Goal: Transaction & Acquisition: Book appointment/travel/reservation

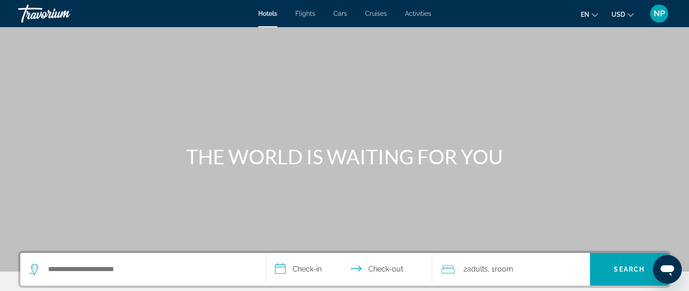
click at [630, 14] on icon "Change currency" at bounding box center [631, 15] width 6 height 6
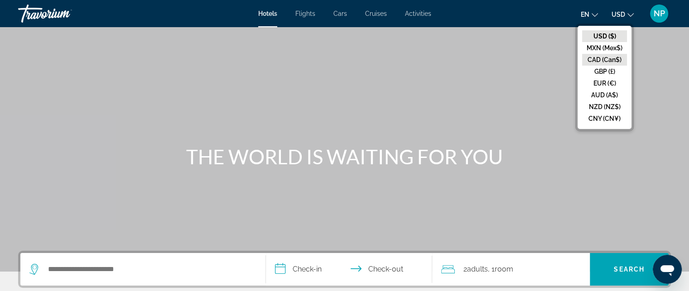
click at [615, 60] on button "CAD (Can$)" at bounding box center [604, 60] width 45 height 12
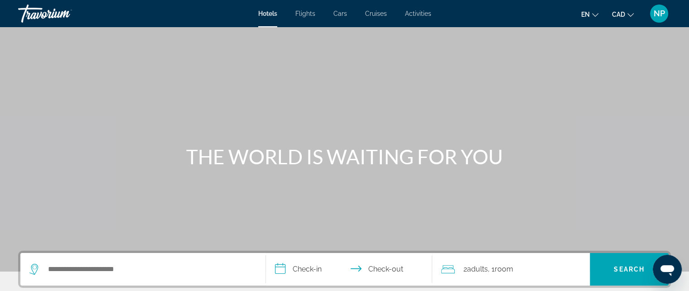
scroll to position [18, 0]
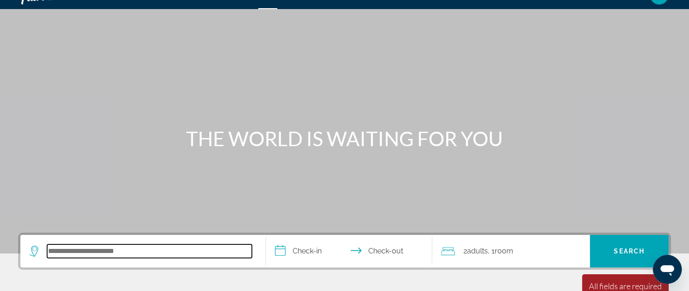
click at [51, 248] on input "Search hotel destination" at bounding box center [149, 252] width 205 height 14
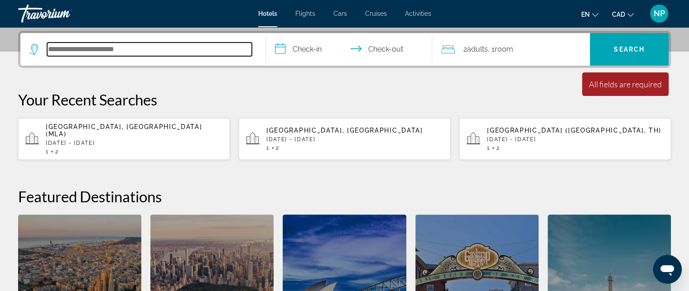
scroll to position [221, 0]
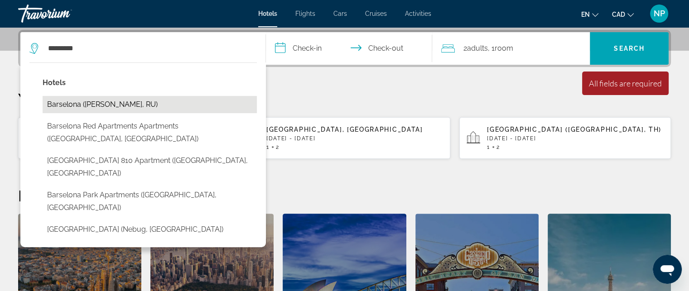
click at [88, 104] on button "Barselona ([PERSON_NAME], RU)" at bounding box center [150, 104] width 214 height 17
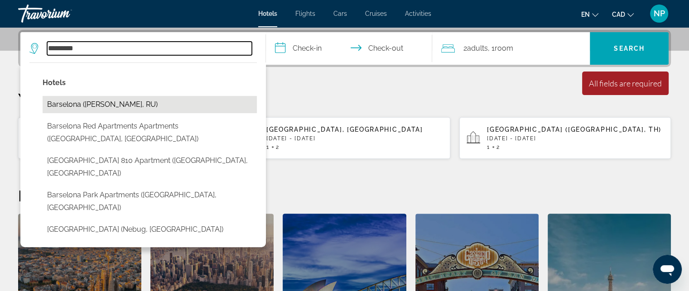
type input "**********"
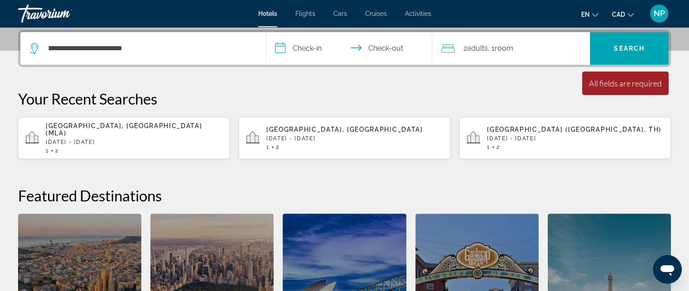
click at [281, 45] on input "**********" at bounding box center [351, 49] width 170 height 35
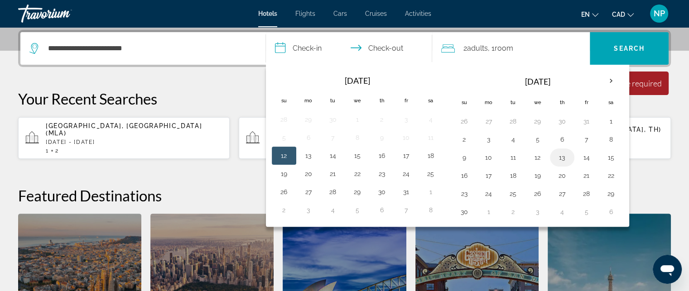
click at [561, 156] on button "13" at bounding box center [562, 157] width 15 height 13
click at [609, 155] on button "15" at bounding box center [611, 157] width 15 height 13
type input "**********"
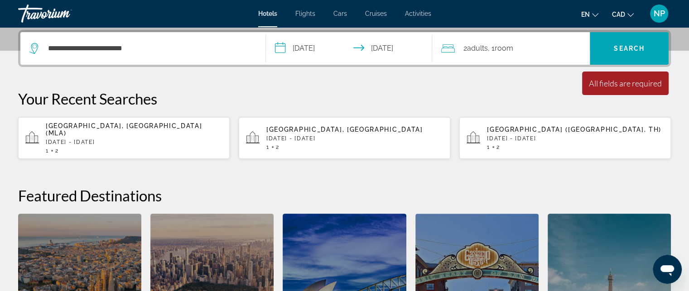
click at [495, 46] on span ", 1 Room rooms" at bounding box center [500, 48] width 25 height 13
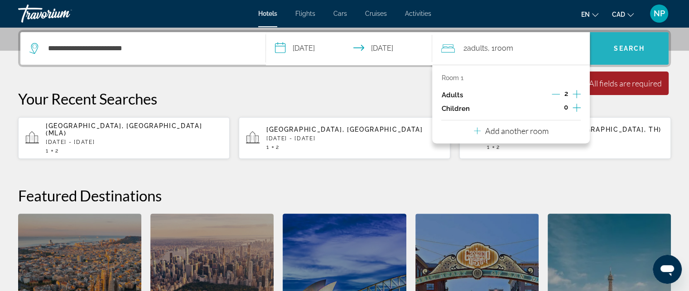
click at [629, 45] on span "Search" at bounding box center [629, 48] width 31 height 7
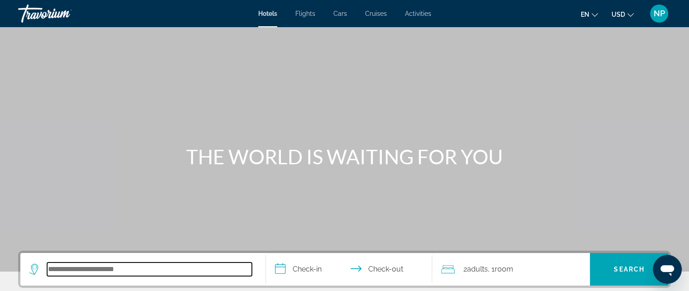
click at [49, 270] on input "Search hotel destination" at bounding box center [149, 270] width 205 height 14
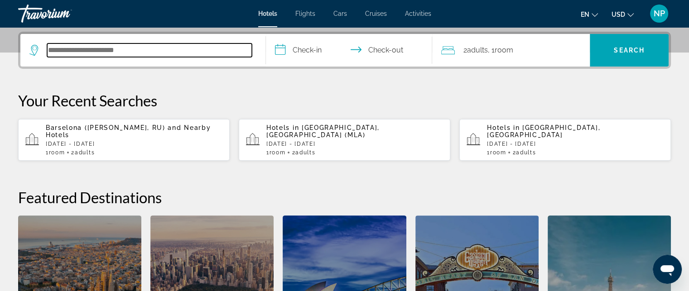
scroll to position [221, 0]
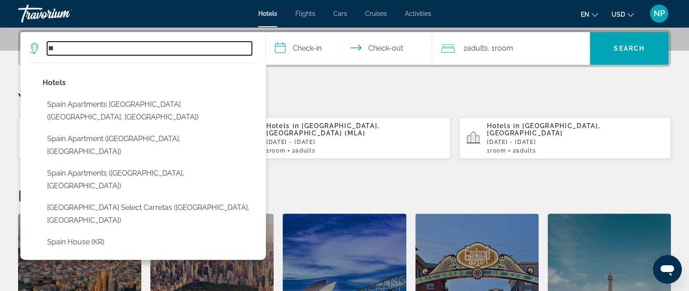
type input "*"
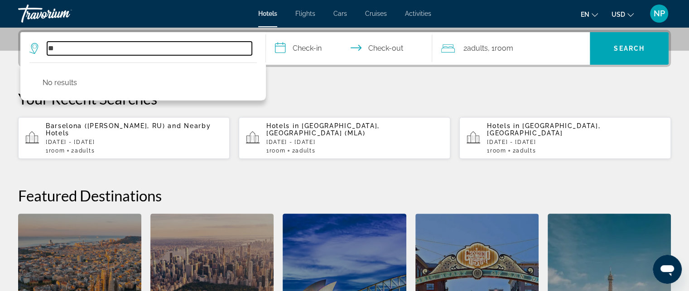
type input "*"
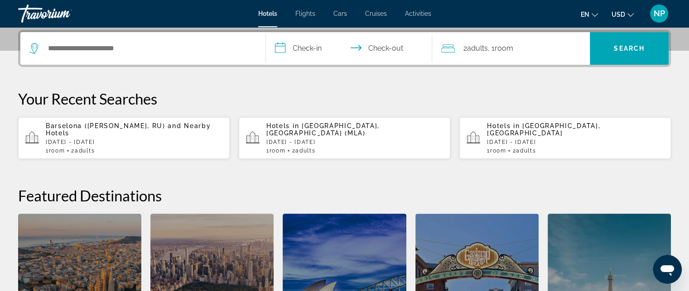
click at [674, 103] on div "**********" at bounding box center [344, 205] width 689 height 350
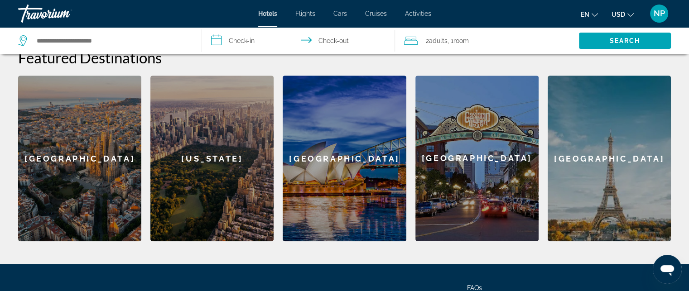
scroll to position [348, 0]
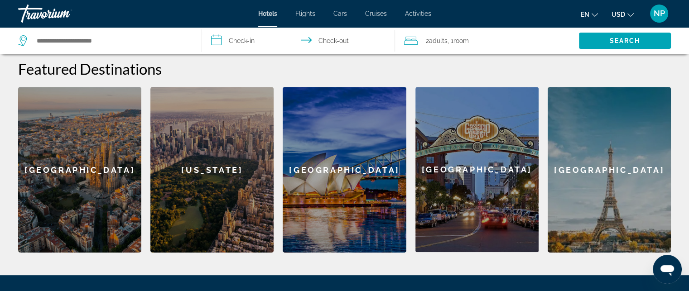
click at [101, 136] on div "[GEOGRAPHIC_DATA]" at bounding box center [79, 170] width 123 height 166
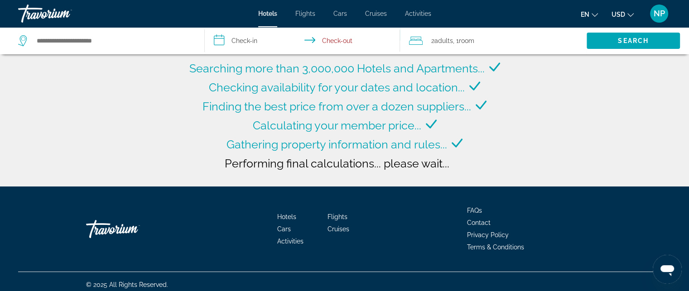
type input "**********"
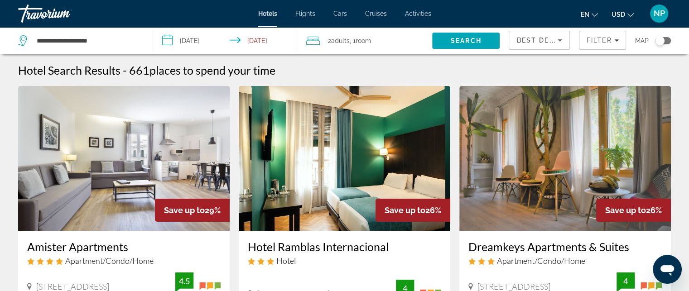
click at [168, 39] on input "**********" at bounding box center [227, 42] width 148 height 30
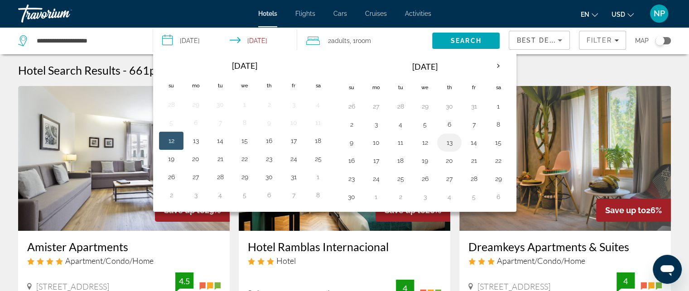
click at [448, 142] on button "13" at bounding box center [449, 142] width 15 height 13
click at [495, 141] on button "15" at bounding box center [498, 142] width 15 height 13
type input "**********"
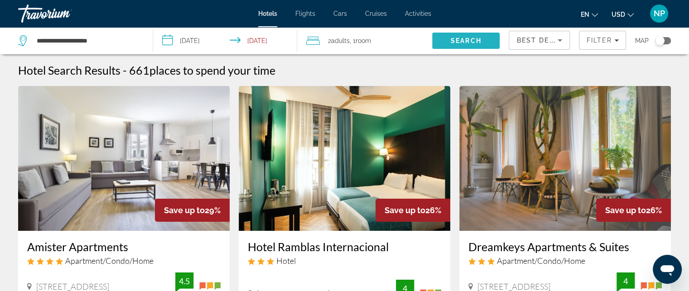
click at [466, 41] on span "Search" at bounding box center [466, 40] width 31 height 7
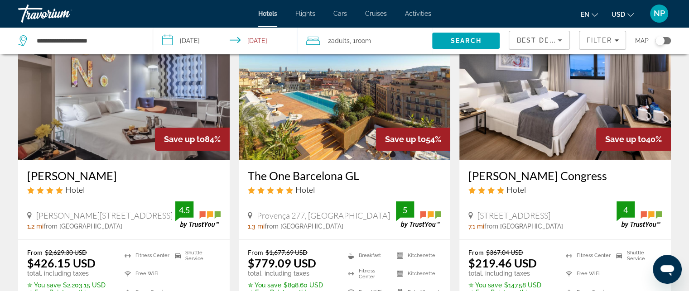
scroll to position [73, 0]
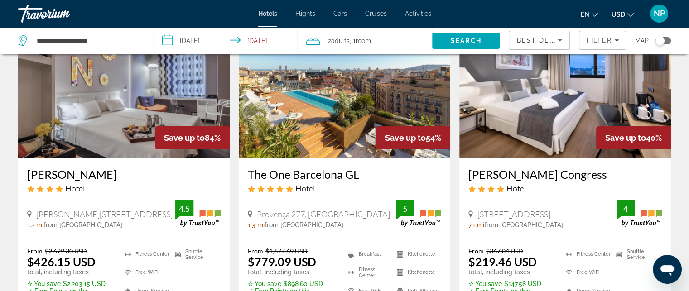
click at [629, 14] on icon "Change currency" at bounding box center [631, 15] width 6 height 6
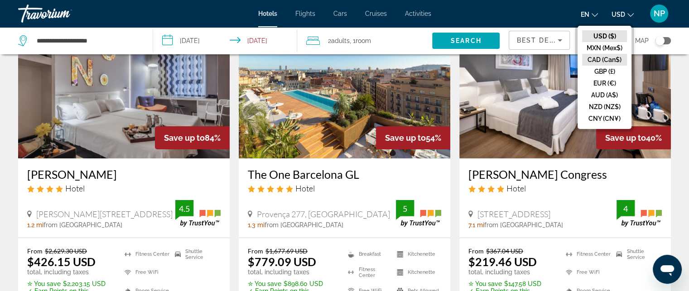
click at [611, 59] on button "CAD (Can$)" at bounding box center [604, 60] width 45 height 12
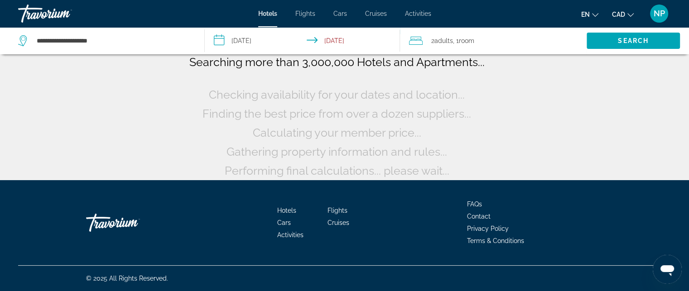
scroll to position [6, 0]
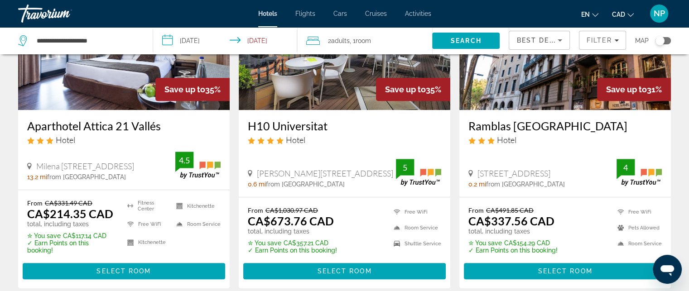
scroll to position [471, 0]
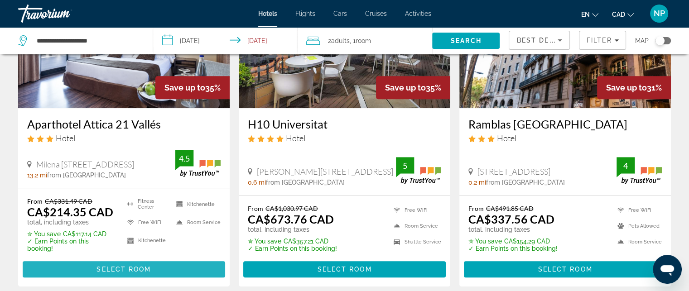
click at [149, 266] on span "Select Room" at bounding box center [124, 269] width 54 height 7
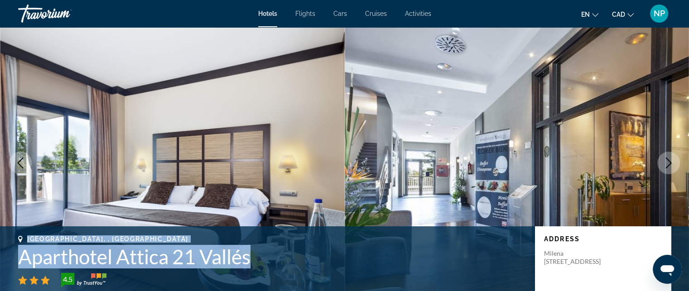
drag, startPoint x: 27, startPoint y: 233, endPoint x: 260, endPoint y: 259, distance: 234.4
click at [260, 259] on div "[GEOGRAPHIC_DATA], , [GEOGRAPHIC_DATA] Aparthotel Attica 21 [PERSON_NAME] 4.5 A…" at bounding box center [344, 263] width 689 height 73
copy div "[GEOGRAPHIC_DATA], , [GEOGRAPHIC_DATA] Aparthotel Attica 21 [PERSON_NAME]"
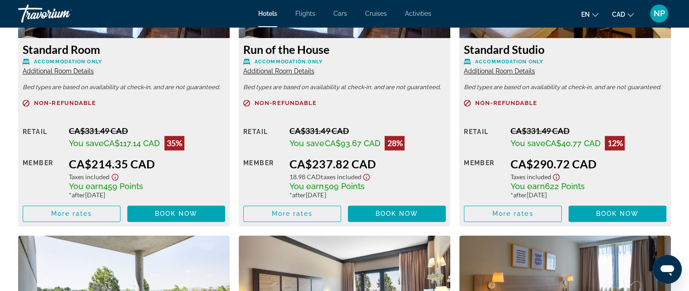
scroll to position [1360, 0]
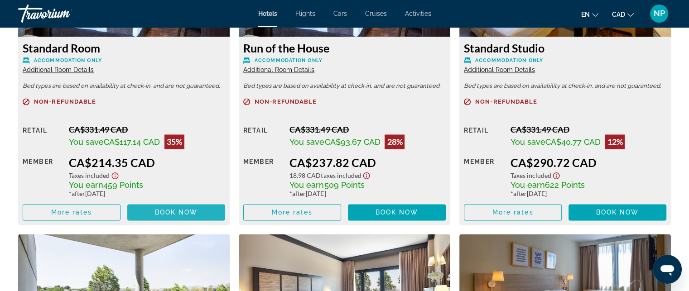
click at [175, 212] on span "Book now" at bounding box center [176, 212] width 43 height 7
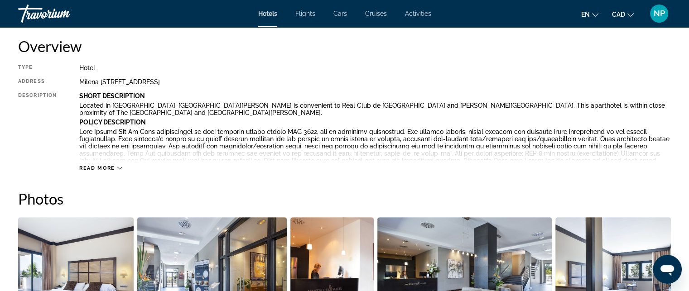
scroll to position [308, 0]
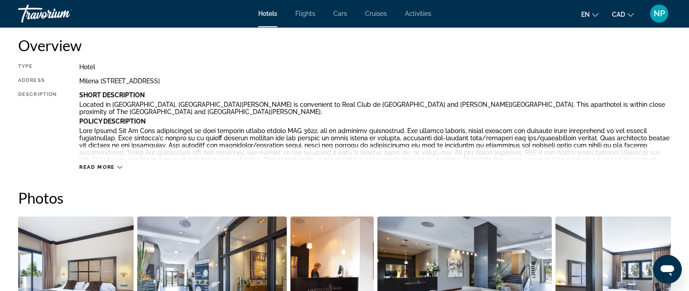
click at [109, 166] on span "Read more" at bounding box center [97, 168] width 36 height 6
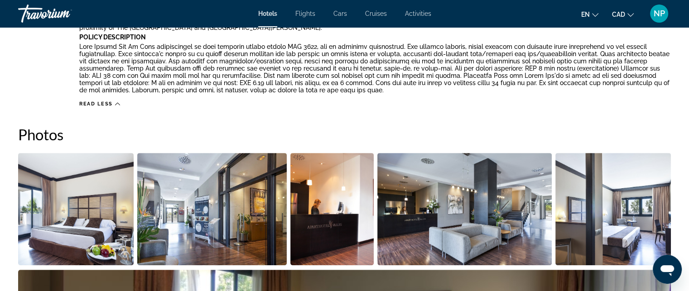
scroll to position [508, 0]
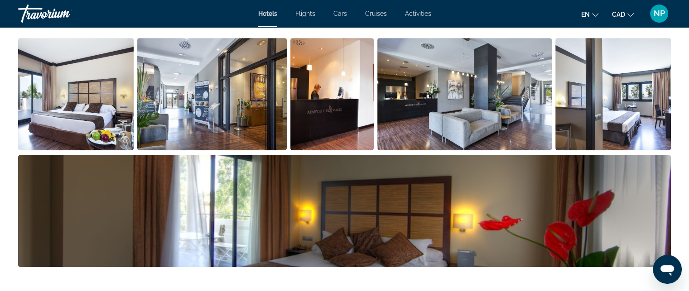
click at [93, 102] on img "Open full-screen image slider" at bounding box center [76, 94] width 116 height 112
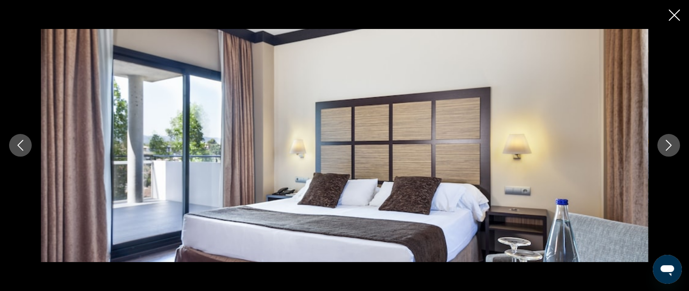
click at [670, 143] on icon "Next image" at bounding box center [669, 145] width 11 height 11
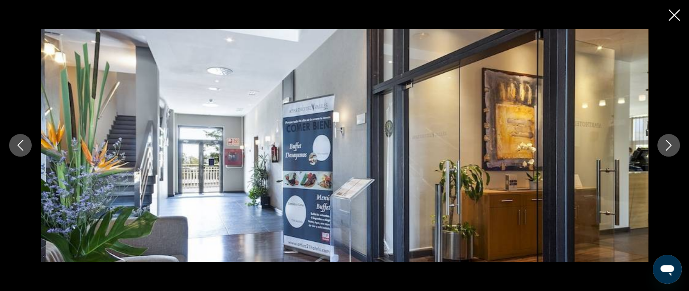
click at [670, 143] on icon "Next image" at bounding box center [669, 145] width 11 height 11
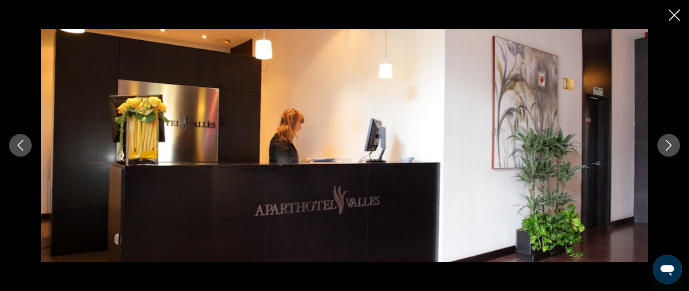
click at [670, 143] on icon "Next image" at bounding box center [669, 145] width 11 height 11
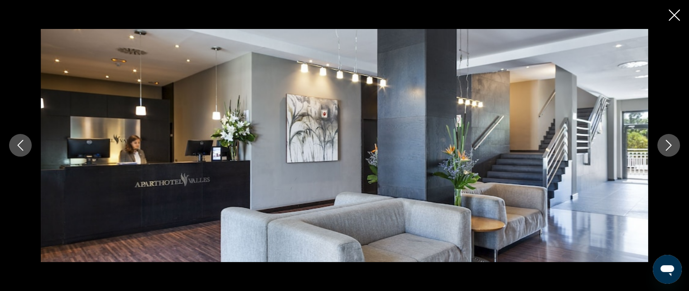
click at [670, 143] on icon "Next image" at bounding box center [669, 145] width 11 height 11
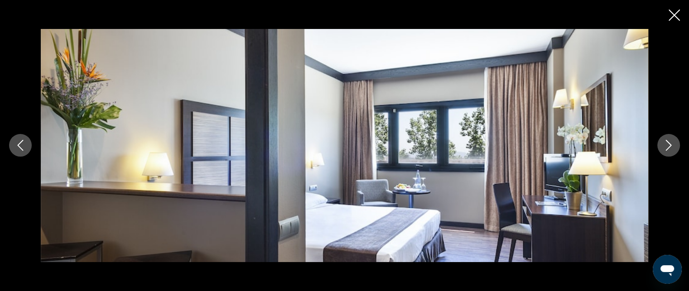
click at [670, 143] on icon "Next image" at bounding box center [669, 145] width 11 height 11
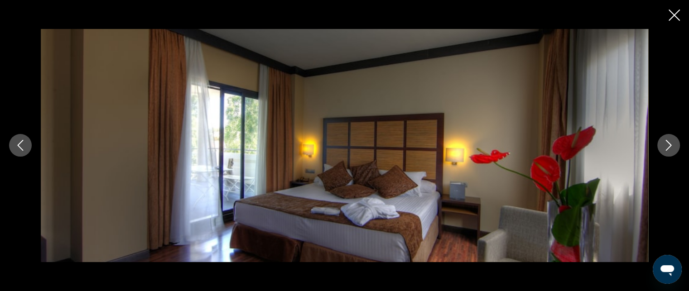
click at [670, 143] on icon "Next image" at bounding box center [669, 145] width 11 height 11
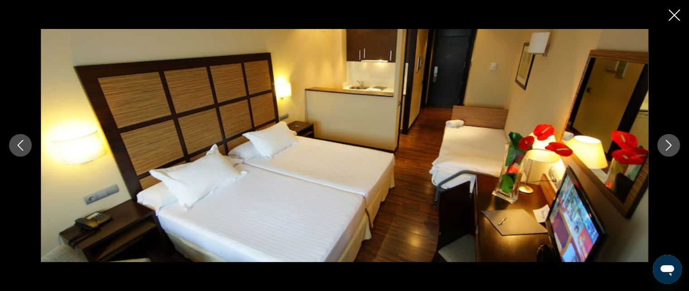
click at [670, 143] on icon "Next image" at bounding box center [669, 145] width 11 height 11
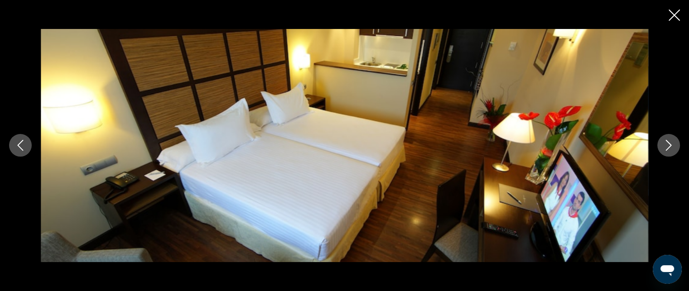
click at [670, 143] on icon "Next image" at bounding box center [669, 145] width 11 height 11
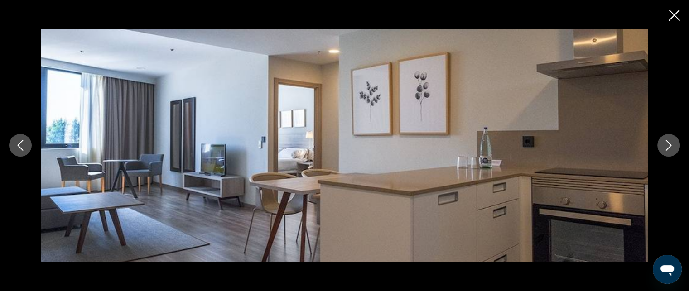
click at [670, 143] on icon "Next image" at bounding box center [669, 145] width 11 height 11
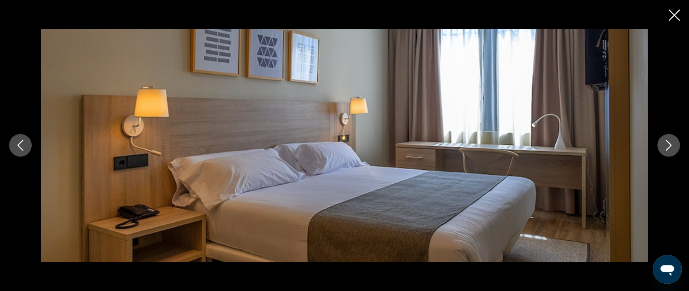
click at [670, 143] on icon "Next image" at bounding box center [669, 145] width 11 height 11
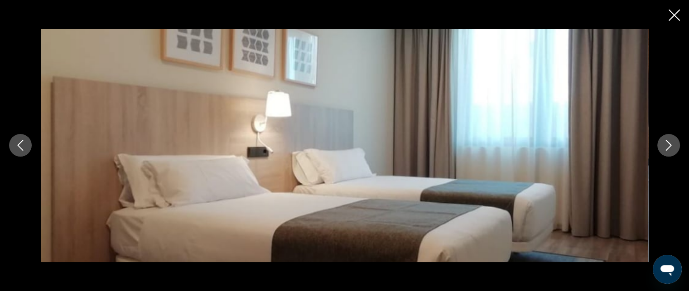
click at [670, 143] on icon "Next image" at bounding box center [669, 145] width 11 height 11
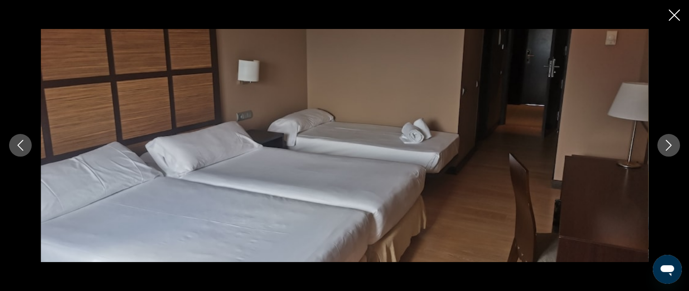
click at [670, 143] on icon "Next image" at bounding box center [669, 145] width 11 height 11
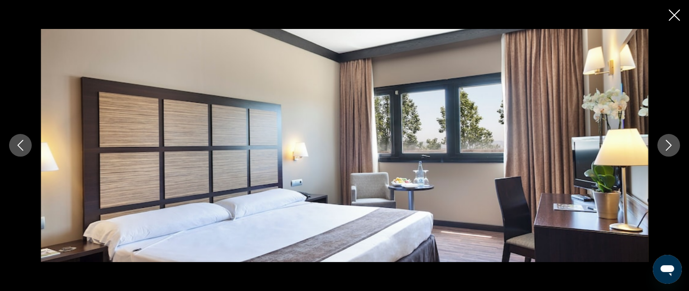
click at [670, 143] on icon "Next image" at bounding box center [669, 145] width 11 height 11
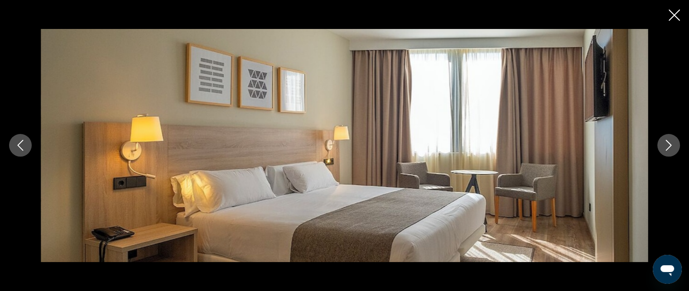
click at [670, 143] on icon "Next image" at bounding box center [669, 145] width 11 height 11
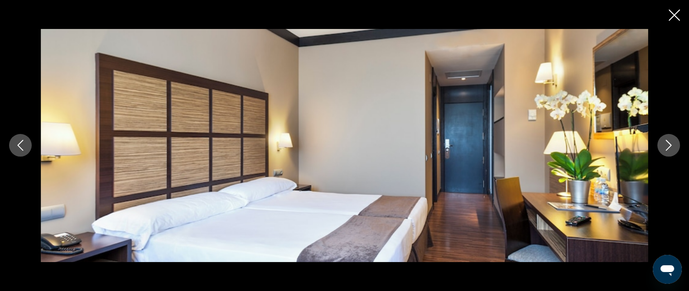
click at [670, 143] on icon "Next image" at bounding box center [669, 145] width 11 height 11
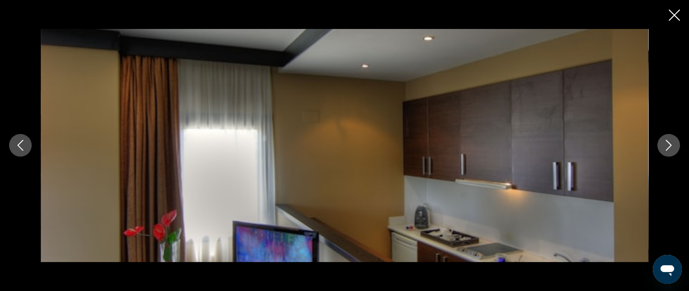
click at [670, 143] on icon "Next image" at bounding box center [669, 145] width 11 height 11
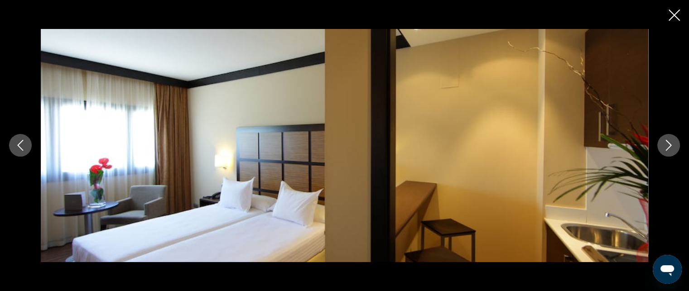
click at [670, 143] on icon "Next image" at bounding box center [669, 145] width 11 height 11
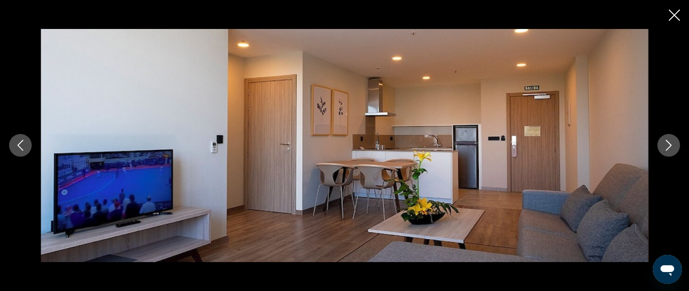
click at [675, 15] on icon "Close slideshow" at bounding box center [674, 15] width 11 height 11
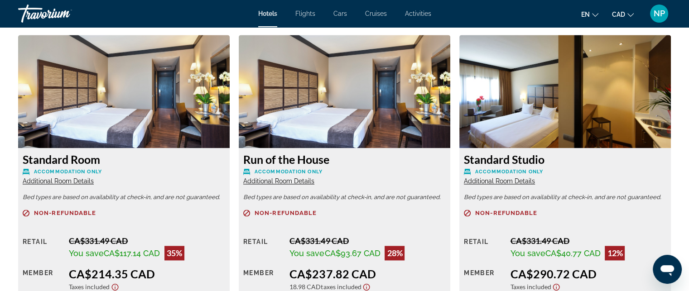
scroll to position [1251, 0]
